Goal: Task Accomplishment & Management: Use online tool/utility

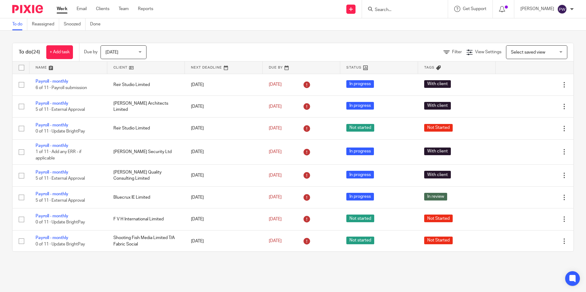
scroll to position [375, 0]
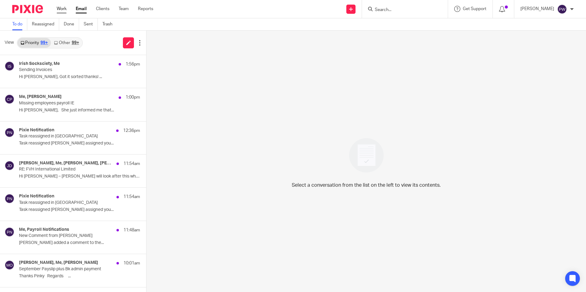
click at [59, 6] on link "Work" at bounding box center [62, 9] width 10 height 6
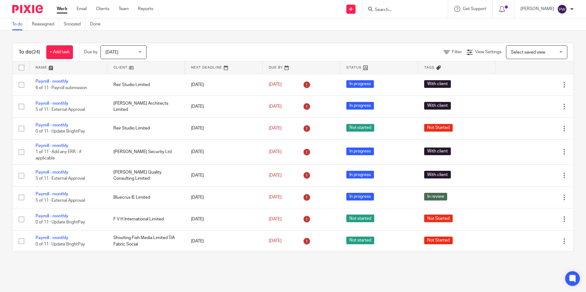
click at [59, 9] on link "Work" at bounding box center [62, 9] width 11 height 6
click at [120, 69] on link at bounding box center [146, 68] width 78 height 12
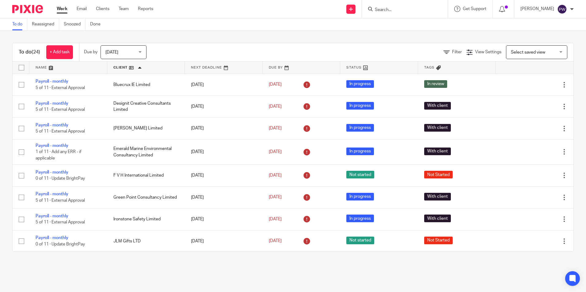
click at [114, 48] on span "Today" at bounding box center [121, 52] width 32 height 13
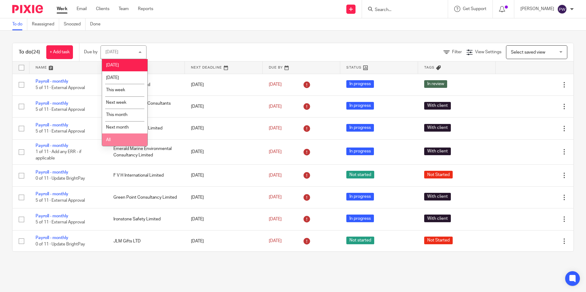
click at [131, 143] on li "All" at bounding box center [124, 140] width 45 height 13
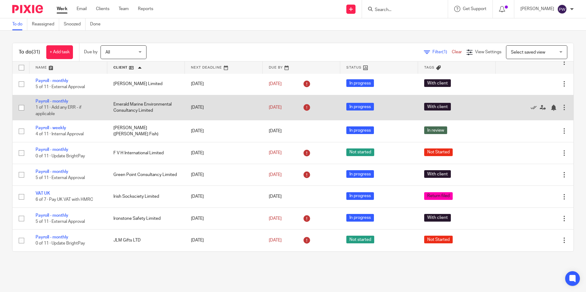
scroll to position [92, 0]
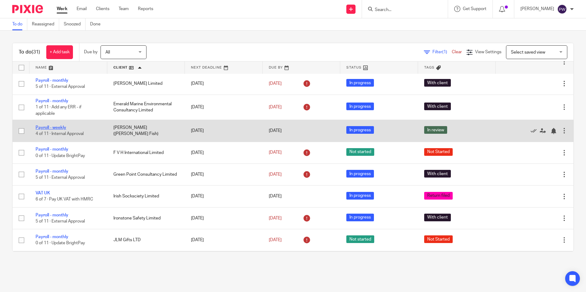
click at [45, 128] on link "Payroll - weekly" at bounding box center [51, 128] width 31 height 4
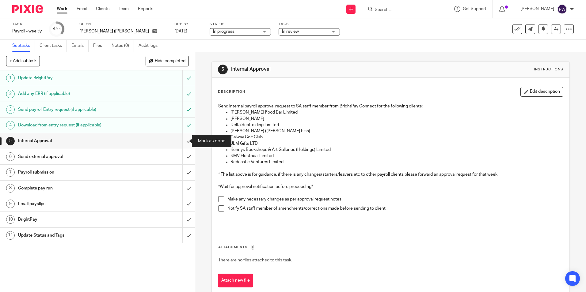
click at [185, 143] on input "submit" at bounding box center [97, 140] width 195 height 15
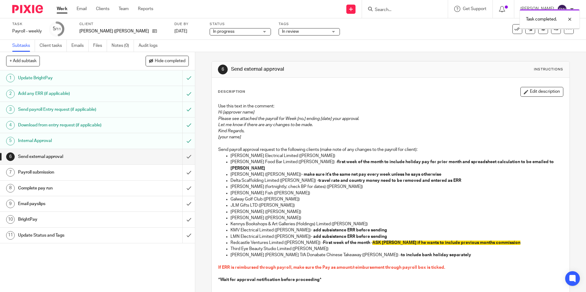
click at [181, 156] on input "submit" at bounding box center [97, 156] width 195 height 15
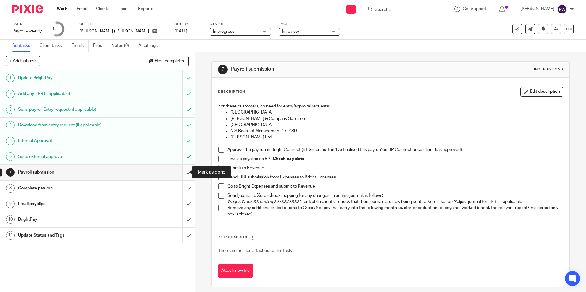
click at [182, 175] on input "submit" at bounding box center [97, 172] width 195 height 15
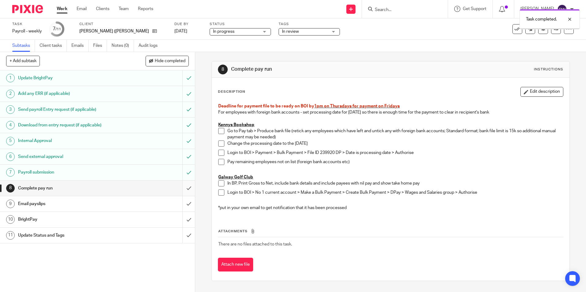
click at [182, 188] on input "submit" at bounding box center [97, 188] width 195 height 15
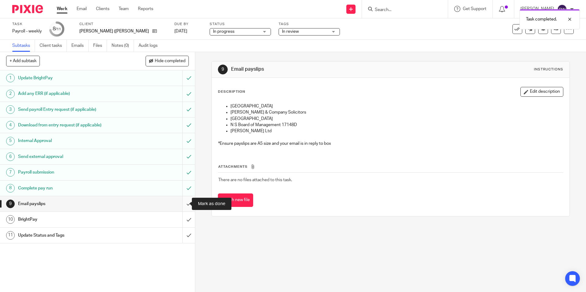
click at [184, 204] on input "submit" at bounding box center [97, 203] width 195 height 15
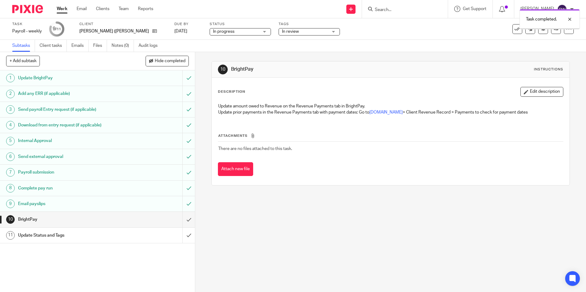
click at [213, 34] on span "In progress" at bounding box center [236, 32] width 46 height 6
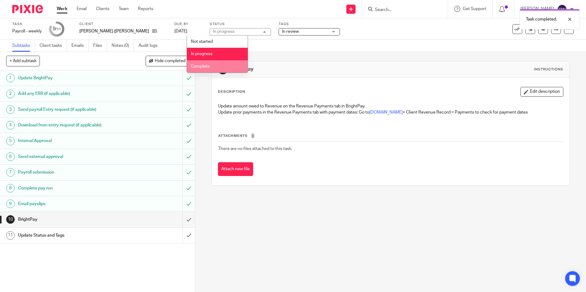
click at [201, 63] on li "Complete" at bounding box center [217, 66] width 61 height 13
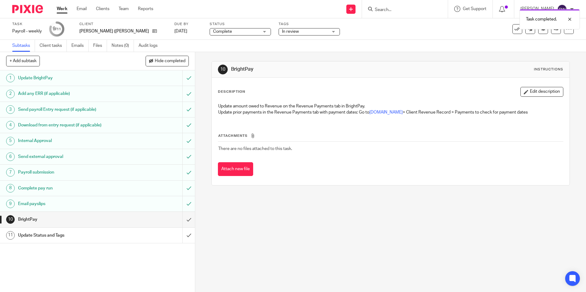
click at [282, 32] on span "In review" at bounding box center [290, 31] width 17 height 4
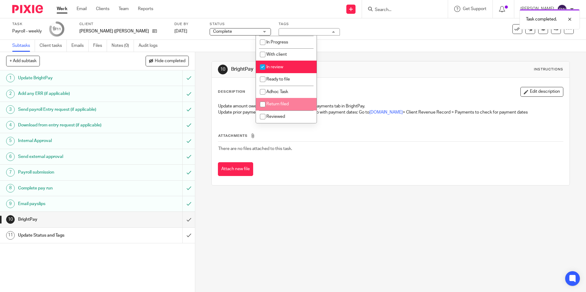
scroll to position [43, 0]
click at [268, 66] on input "checkbox" at bounding box center [263, 67] width 12 height 12
checkbox input "false"
click at [277, 106] on span "Return filed" at bounding box center [277, 104] width 22 height 4
checkbox input "true"
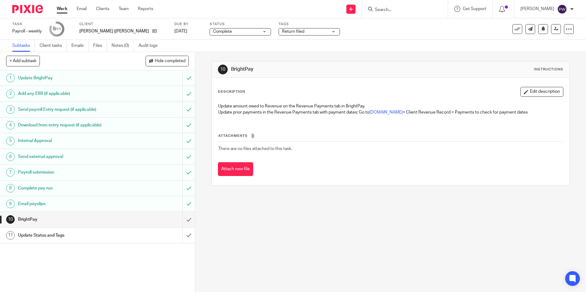
click at [308, 158] on div "Attachments There are no files attached to this task. Attach new file" at bounding box center [390, 149] width 345 height 56
click at [180, 223] on input "submit" at bounding box center [97, 219] width 195 height 15
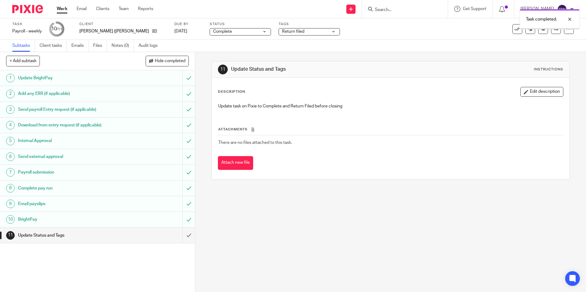
click at [182, 237] on input "submit" at bounding box center [97, 235] width 195 height 15
